Goal: Answer question/provide support: Answer question/provide support

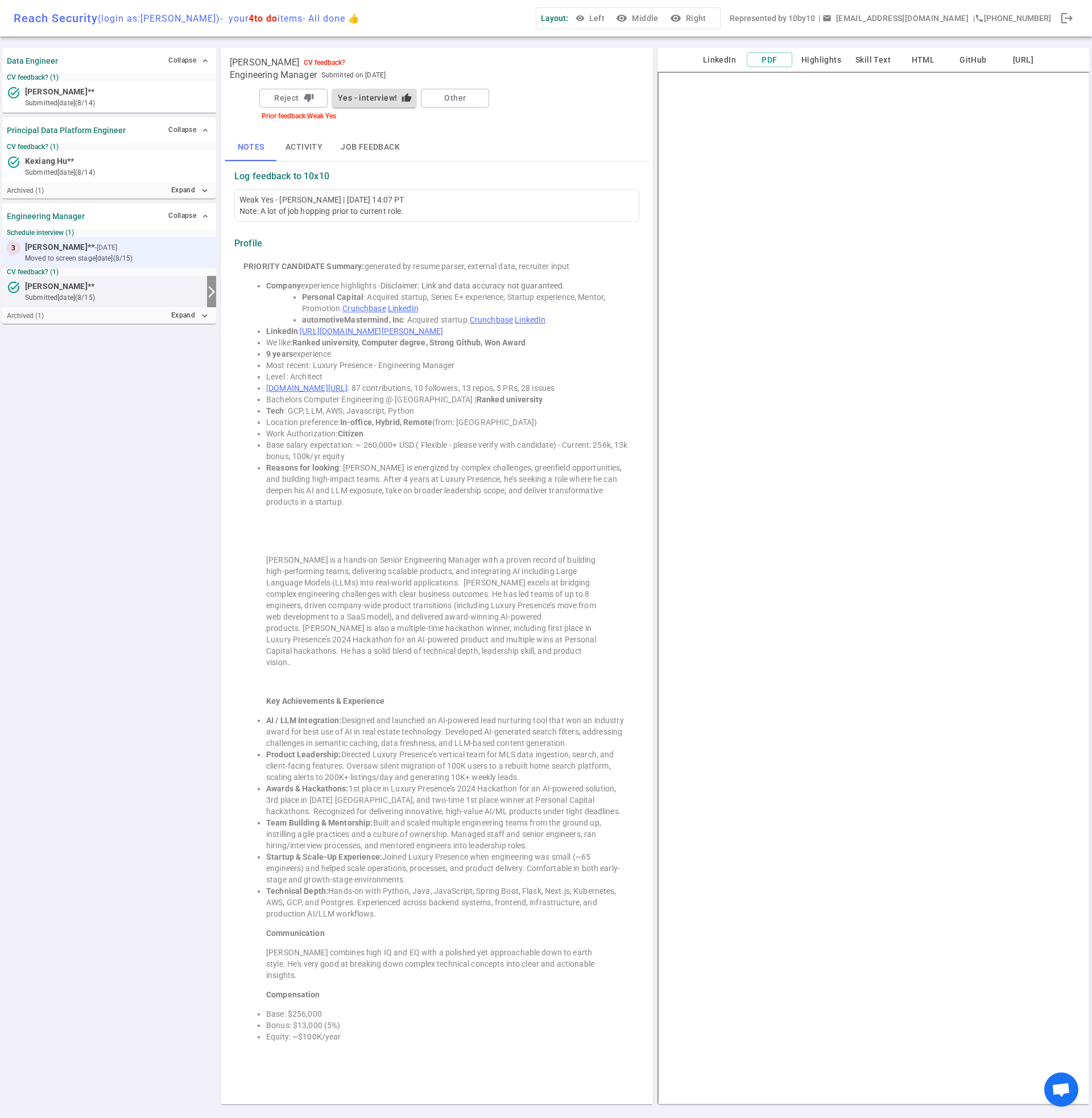
click at [99, 251] on span "[PERSON_NAME] ** - [DATE]" at bounding box center [72, 248] width 95 height 12
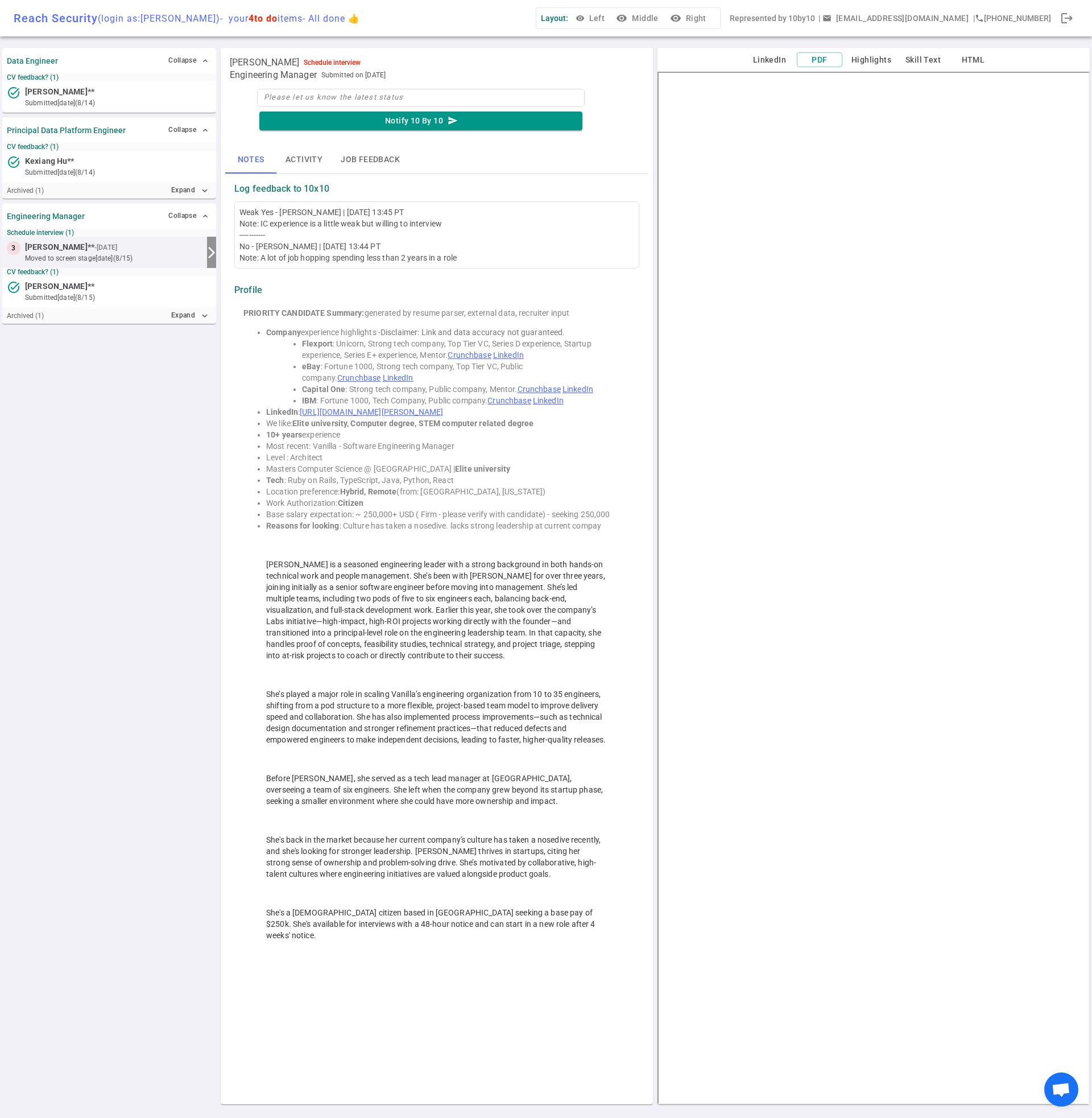
click at [332, 252] on div "Weak Yes - [PERSON_NAME] | [DATE] 13:45 PT Note: IC experience is a little weak…" at bounding box center [437, 235] width 395 height 57
click at [42, 249] on span "[PERSON_NAME]" at bounding box center [56, 248] width 63 height 12
click at [365, 162] on button "Job feedback" at bounding box center [370, 160] width 77 height 27
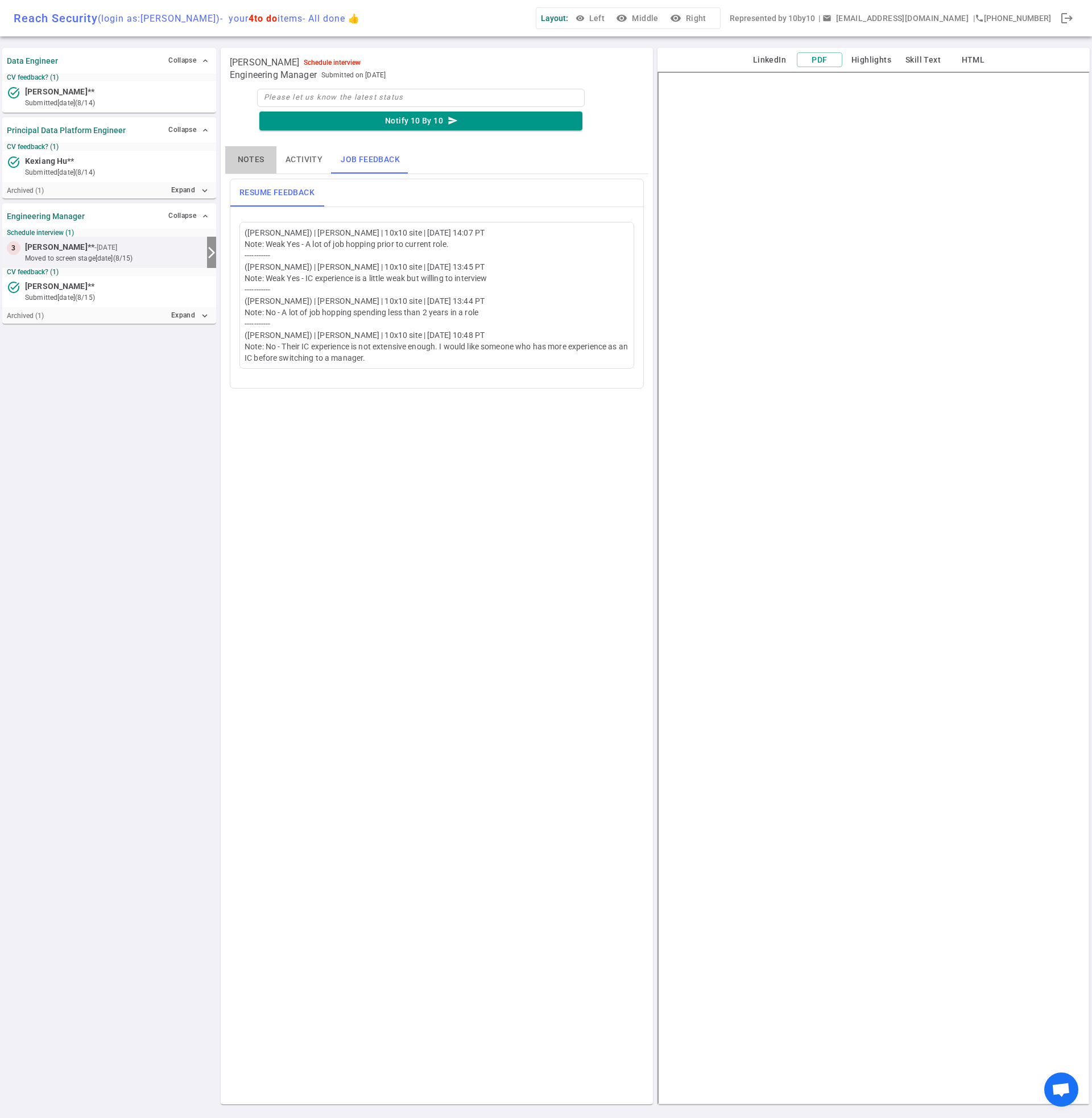
click at [242, 163] on button "Notes" at bounding box center [251, 160] width 51 height 27
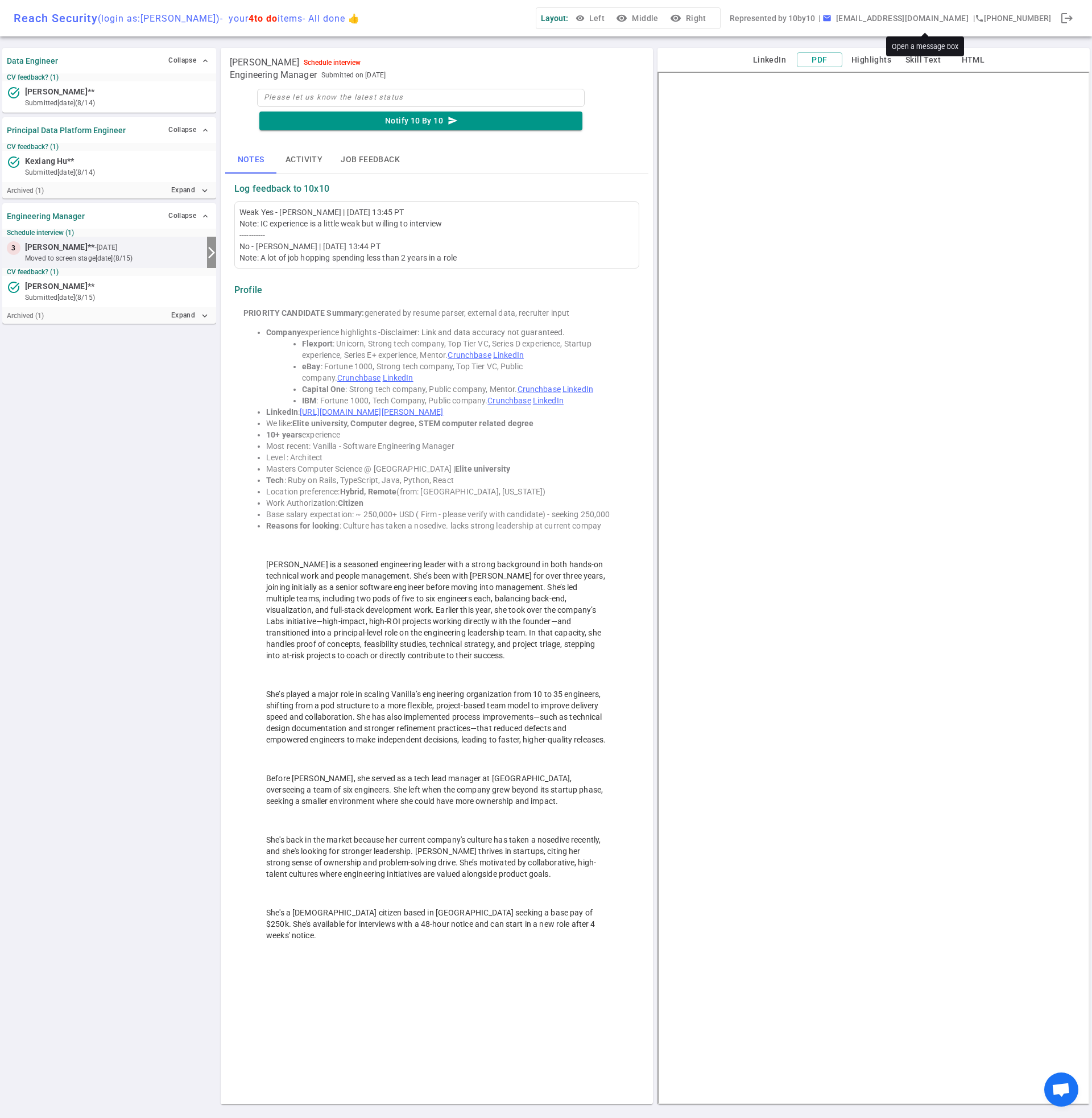
click at [832, 16] on span "email" at bounding box center [827, 18] width 9 height 9
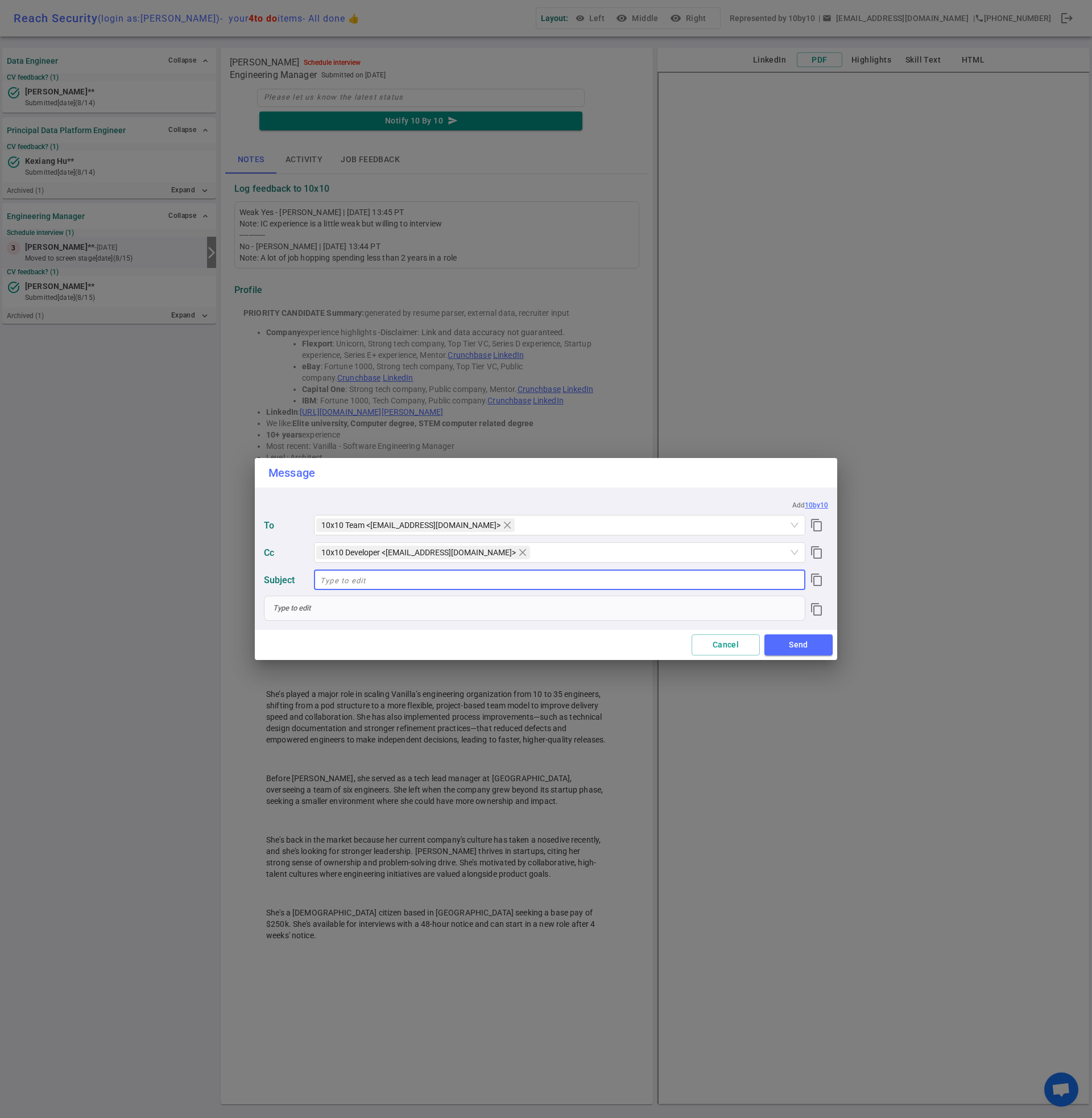
click at [792, 579] on input "text" at bounding box center [560, 580] width 491 height 18
click at [320, 612] on div at bounding box center [535, 608] width 540 height 24
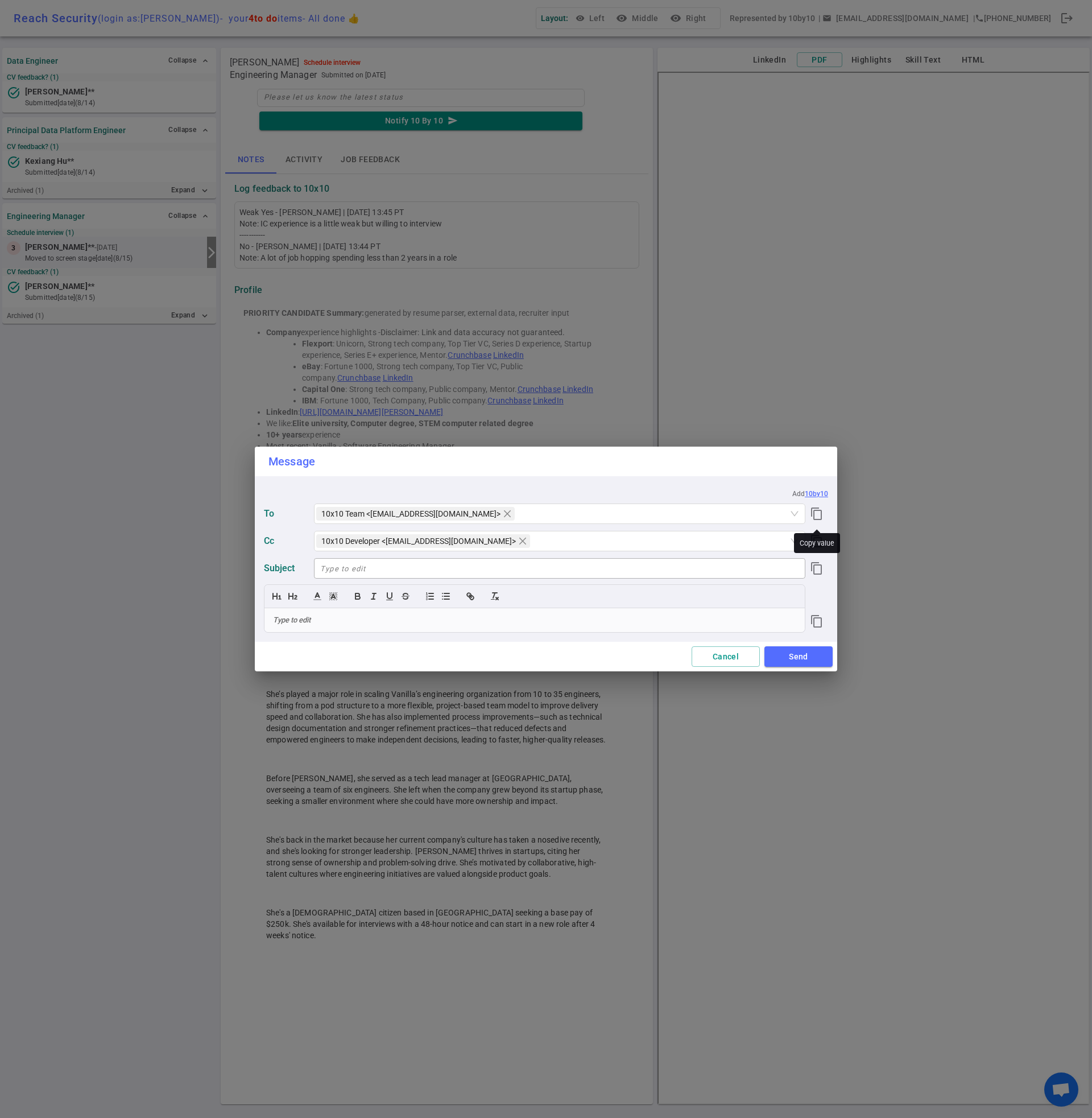
click at [815, 515] on button "content_copy" at bounding box center [816, 514] width 23 height 23
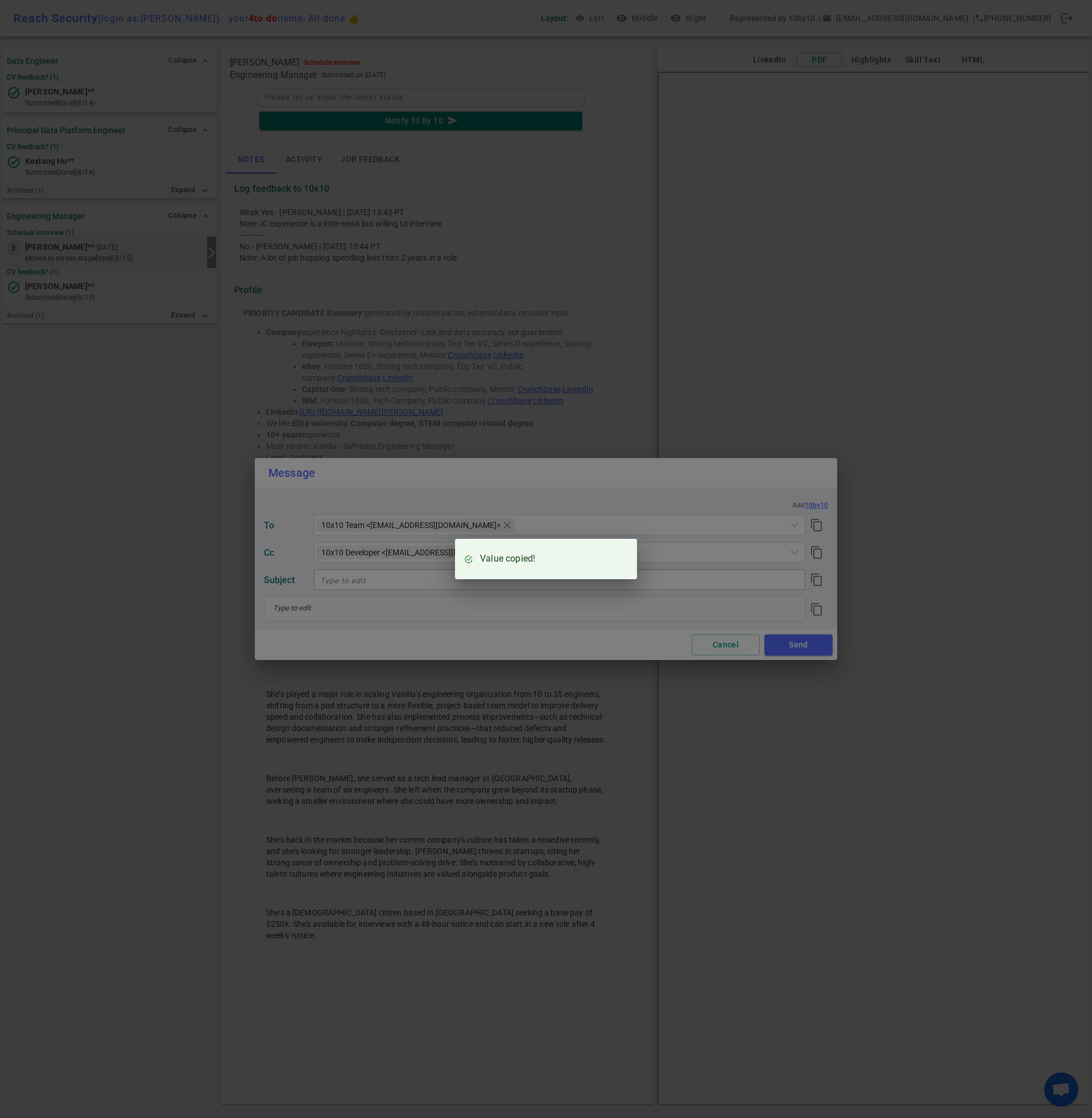
click at [716, 654] on div "Value copied!" at bounding box center [546, 559] width 1092 height 1118
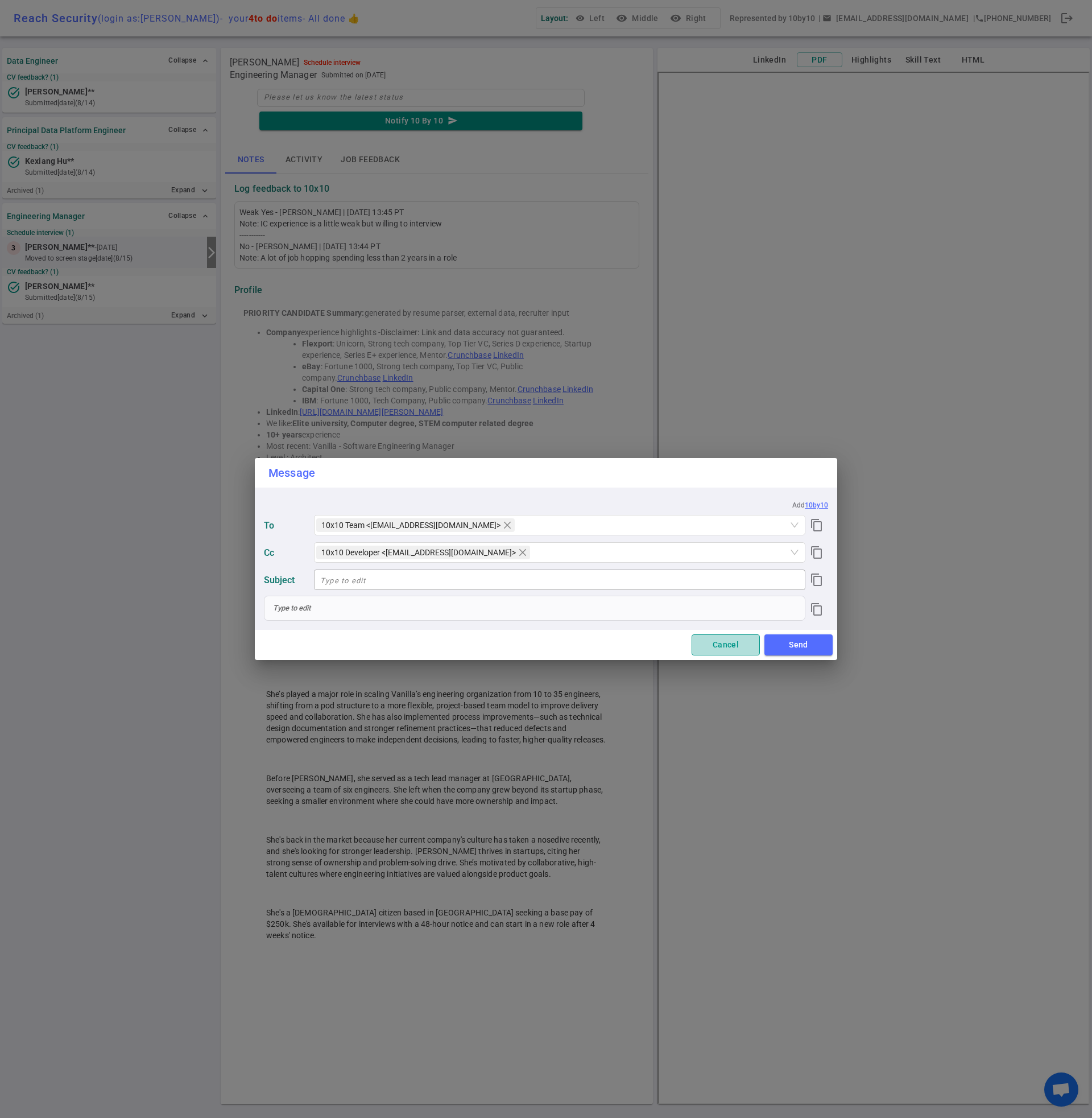
click at [723, 646] on button "Cancel" at bounding box center [726, 645] width 68 height 21
